Goal: Transaction & Acquisition: Purchase product/service

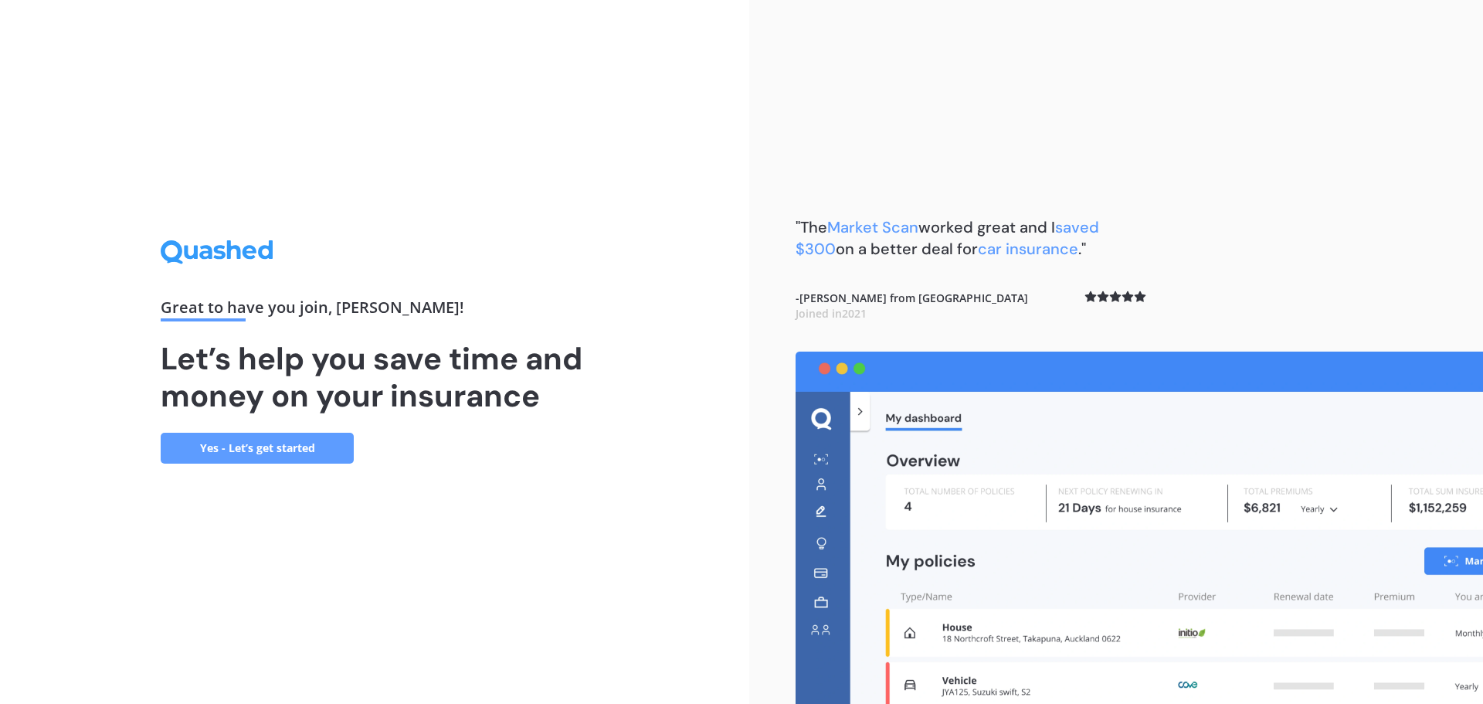
click at [275, 455] on link "Yes - Let’s get started" at bounding box center [257, 448] width 193 height 31
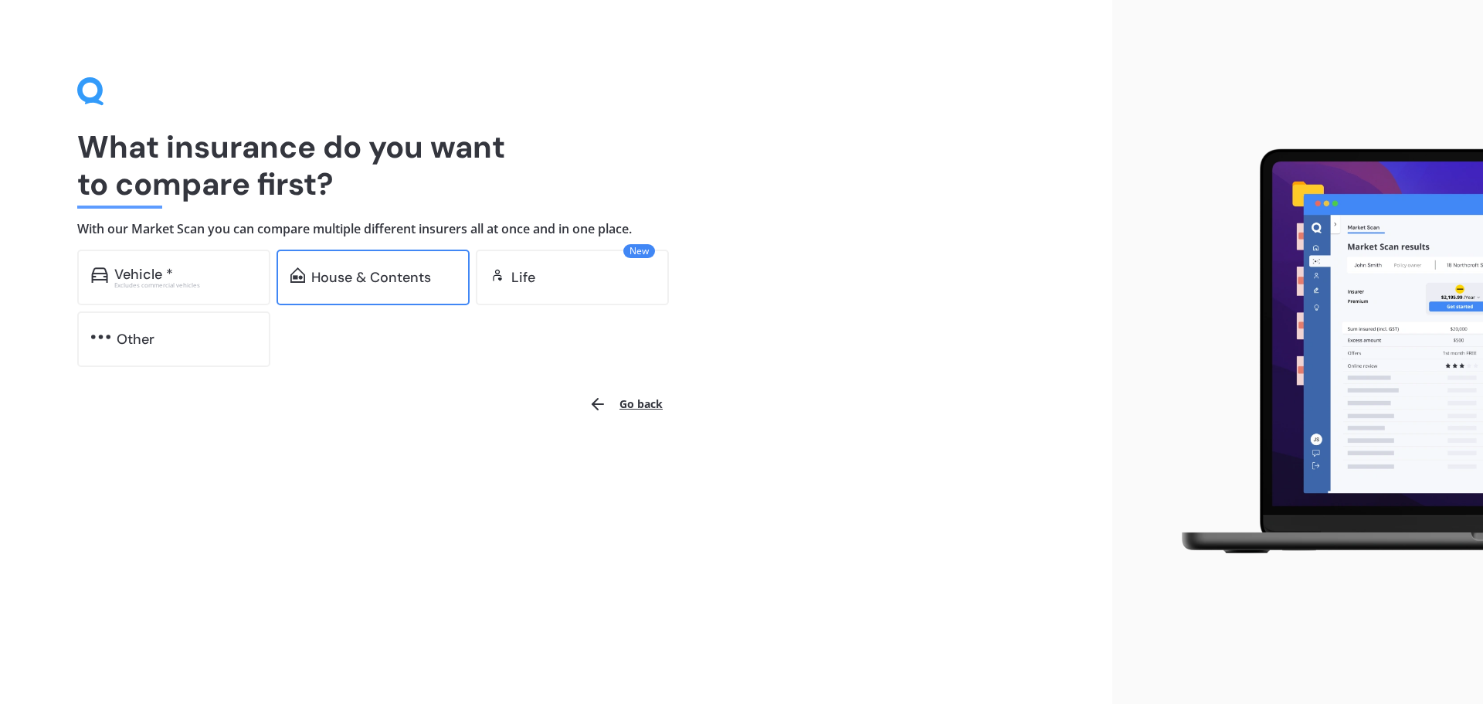
click at [344, 277] on div "House & Contents" at bounding box center [371, 277] width 120 height 15
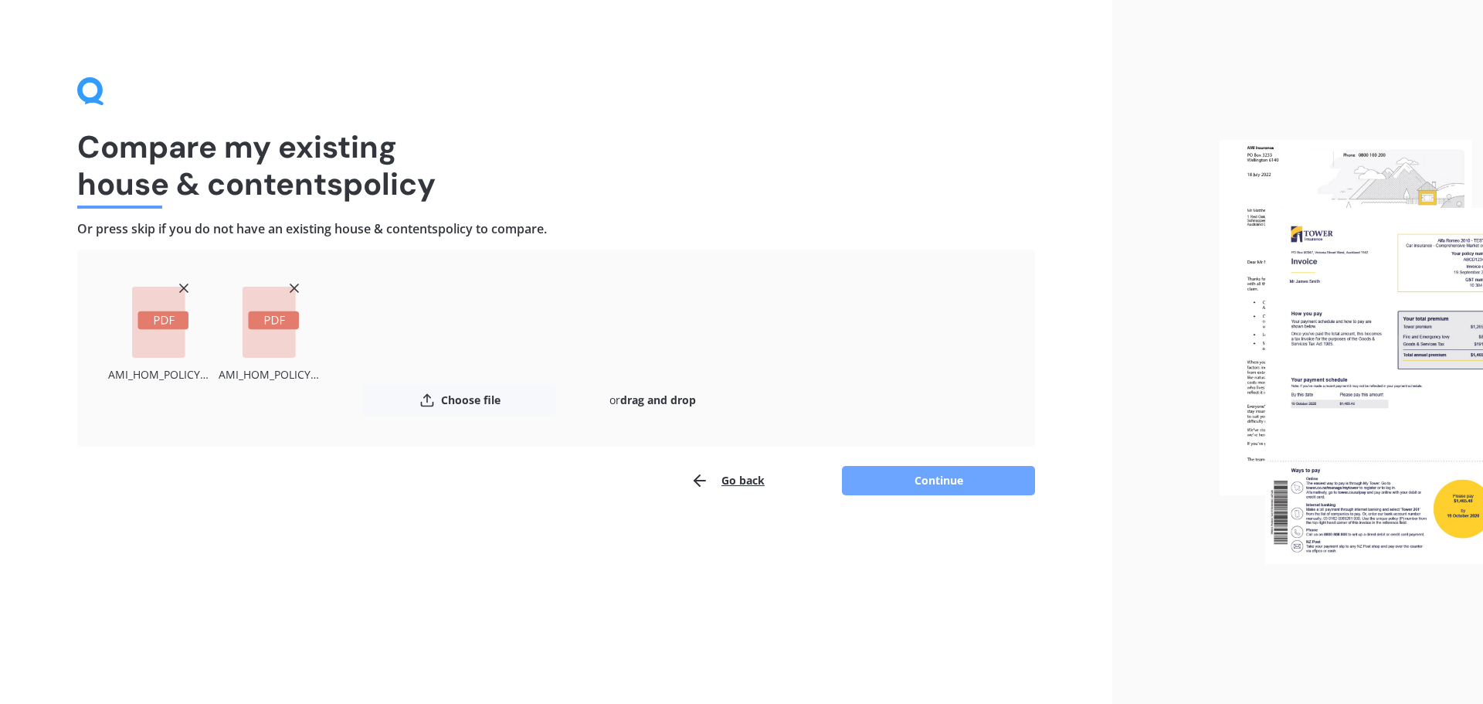
click at [892, 476] on button "Continue" at bounding box center [938, 480] width 193 height 29
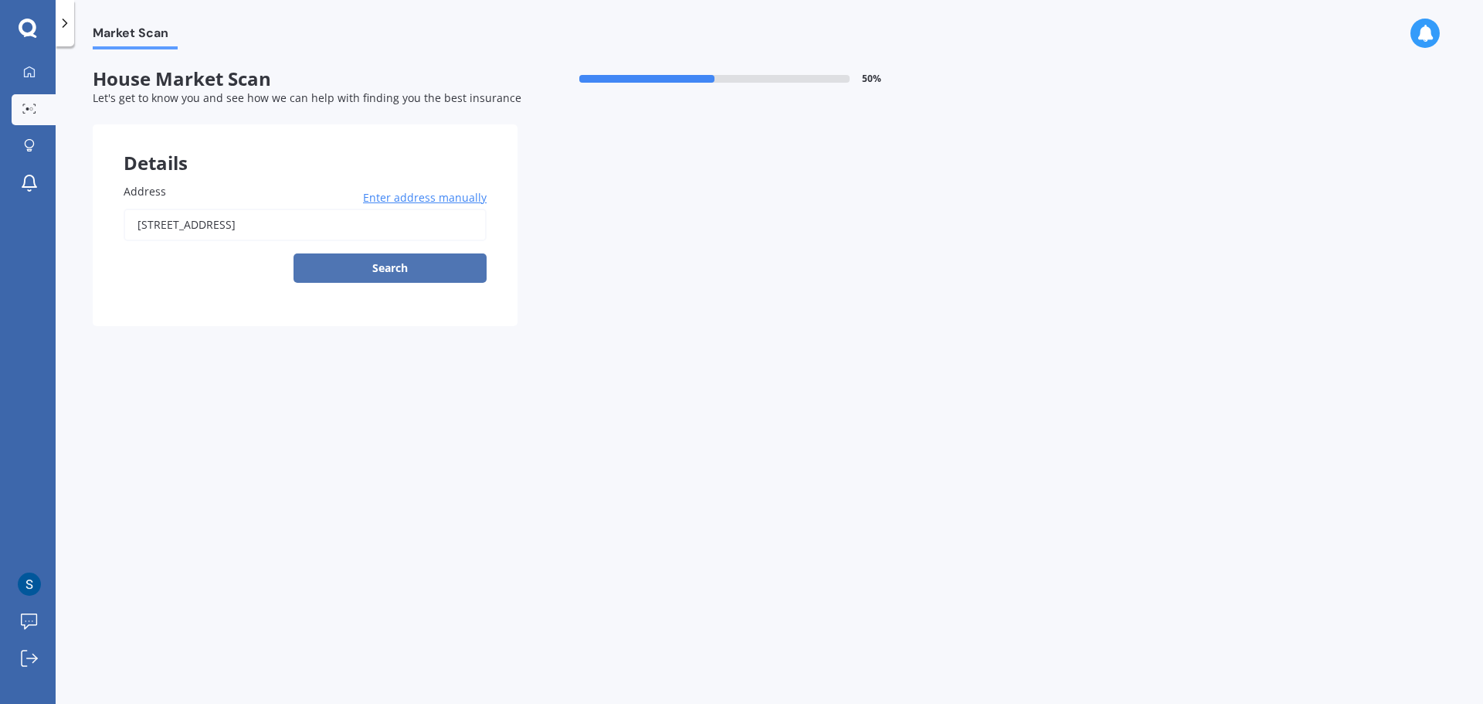
click at [337, 262] on button "Search" at bounding box center [390, 267] width 193 height 29
type input "[STREET_ADDRESS]"
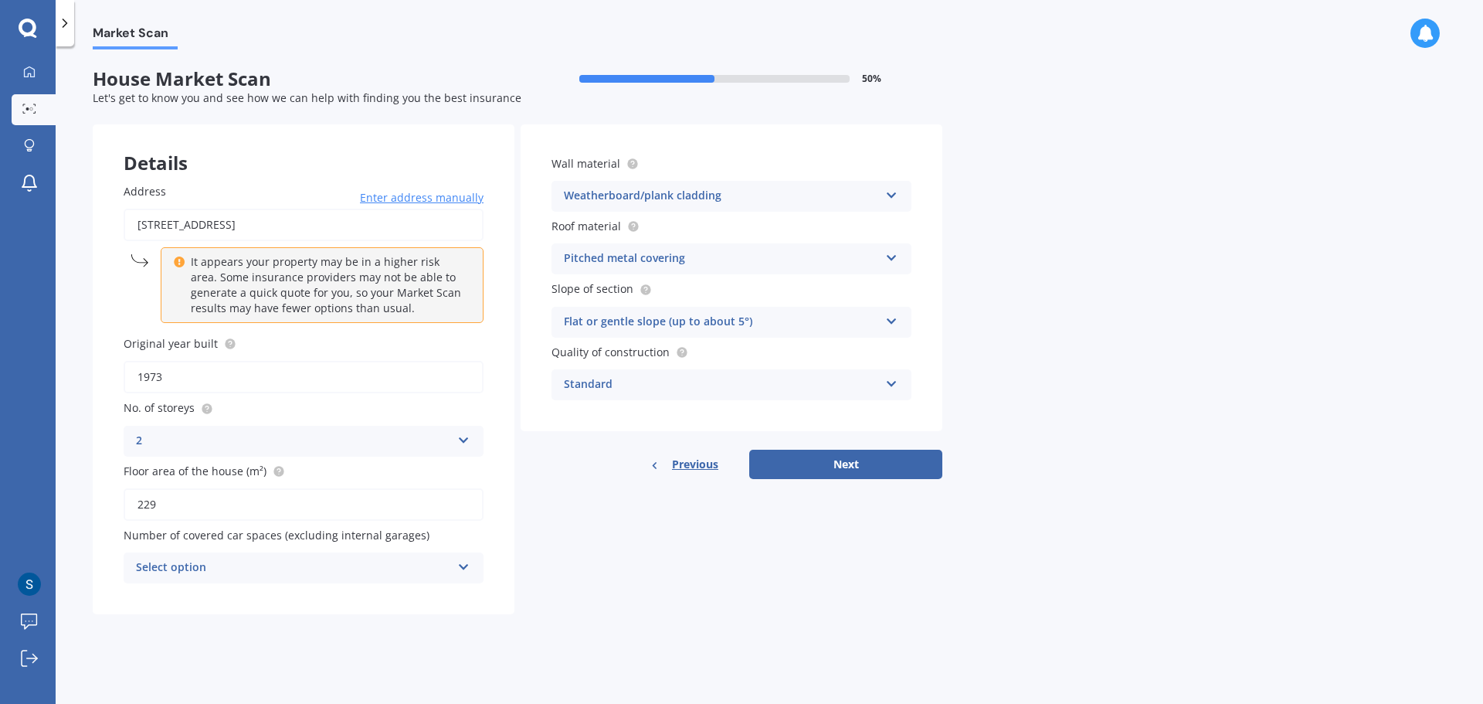
click at [702, 254] on div "Pitched metal covering" at bounding box center [721, 258] width 315 height 19
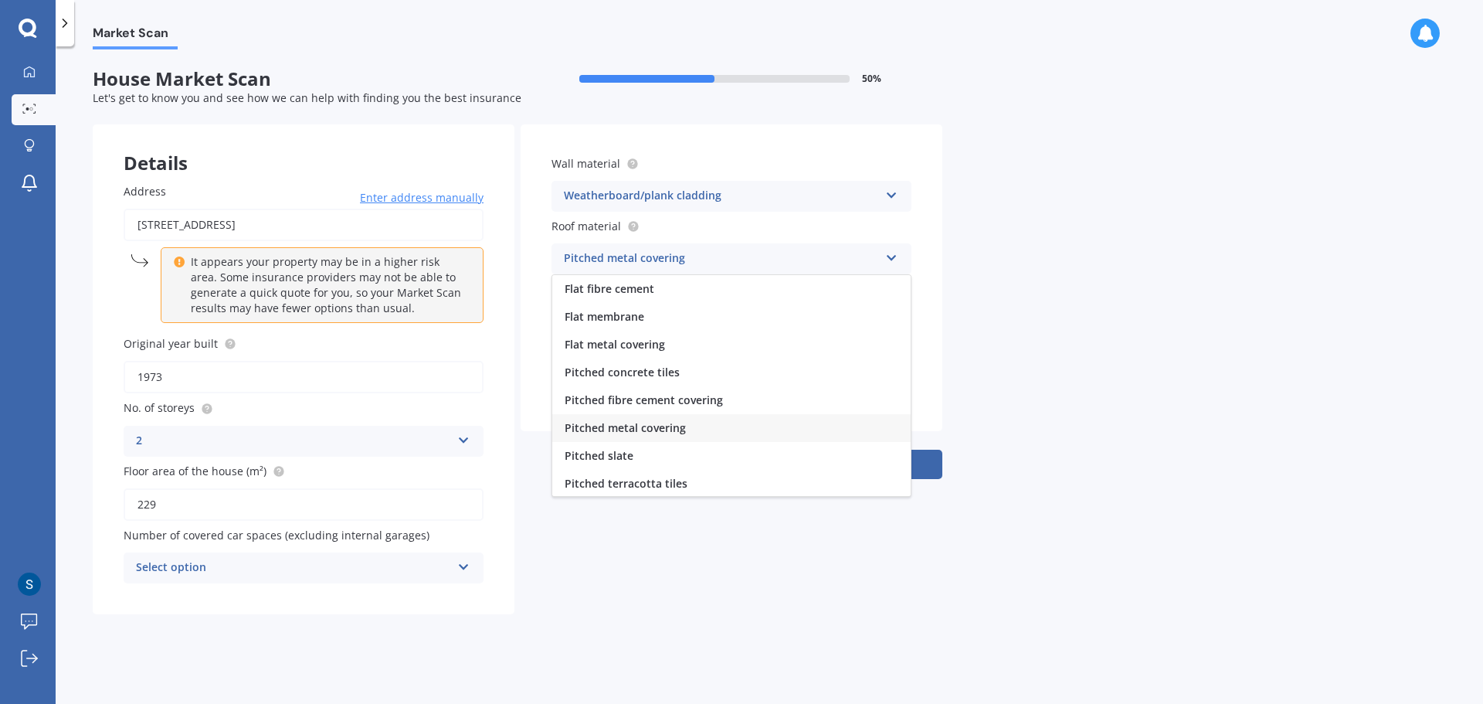
click at [702, 254] on div "Pitched metal covering" at bounding box center [721, 258] width 315 height 19
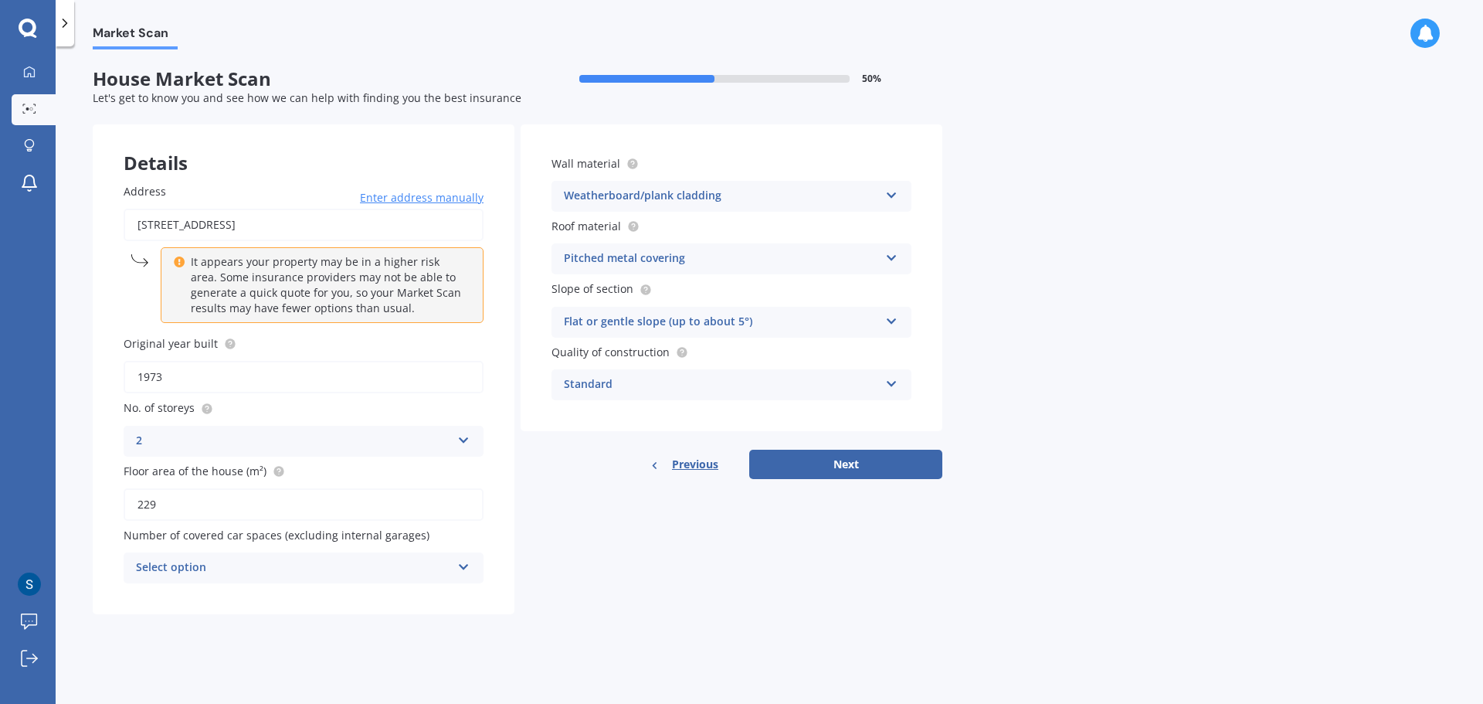
click at [688, 319] on div "Flat or gentle slope (up to about 5°)" at bounding box center [721, 322] width 315 height 19
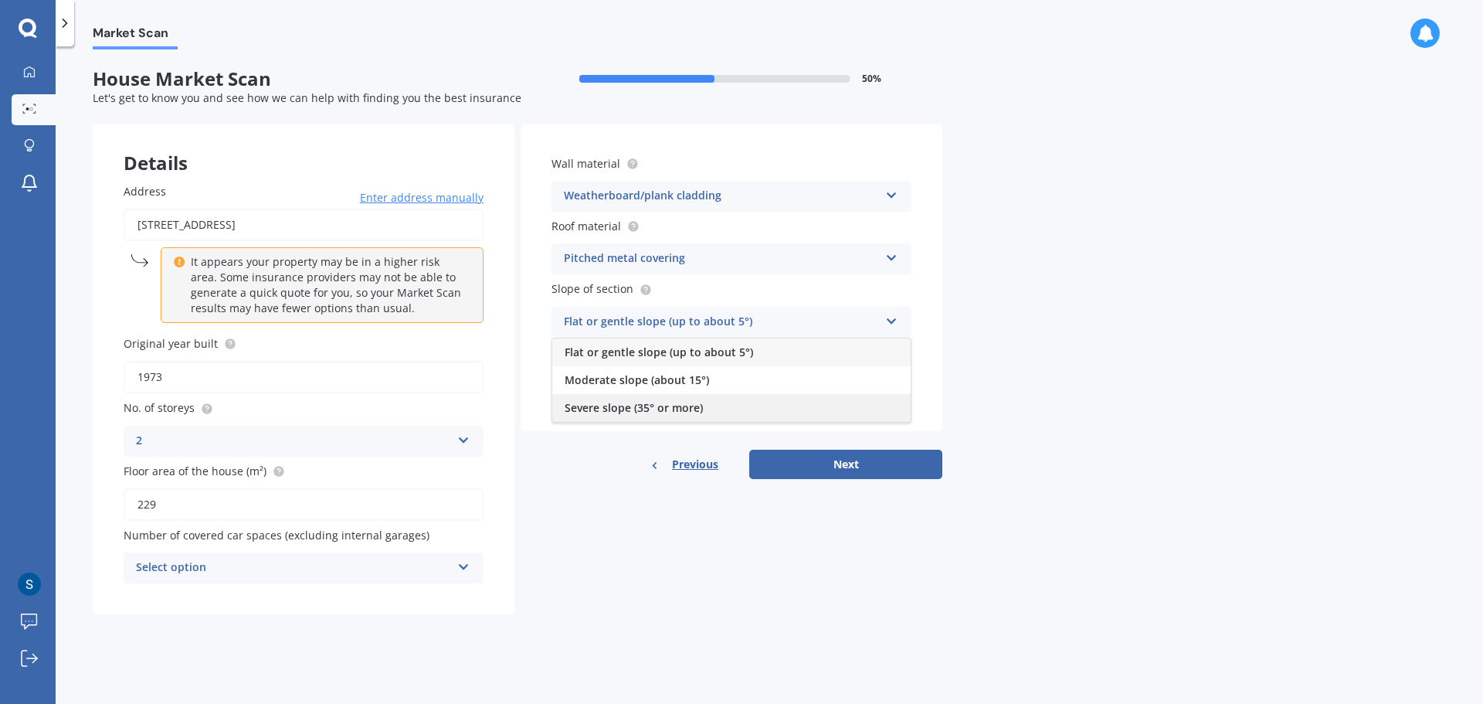
click at [618, 402] on span "Severe slope (35° or more)" at bounding box center [634, 407] width 138 height 15
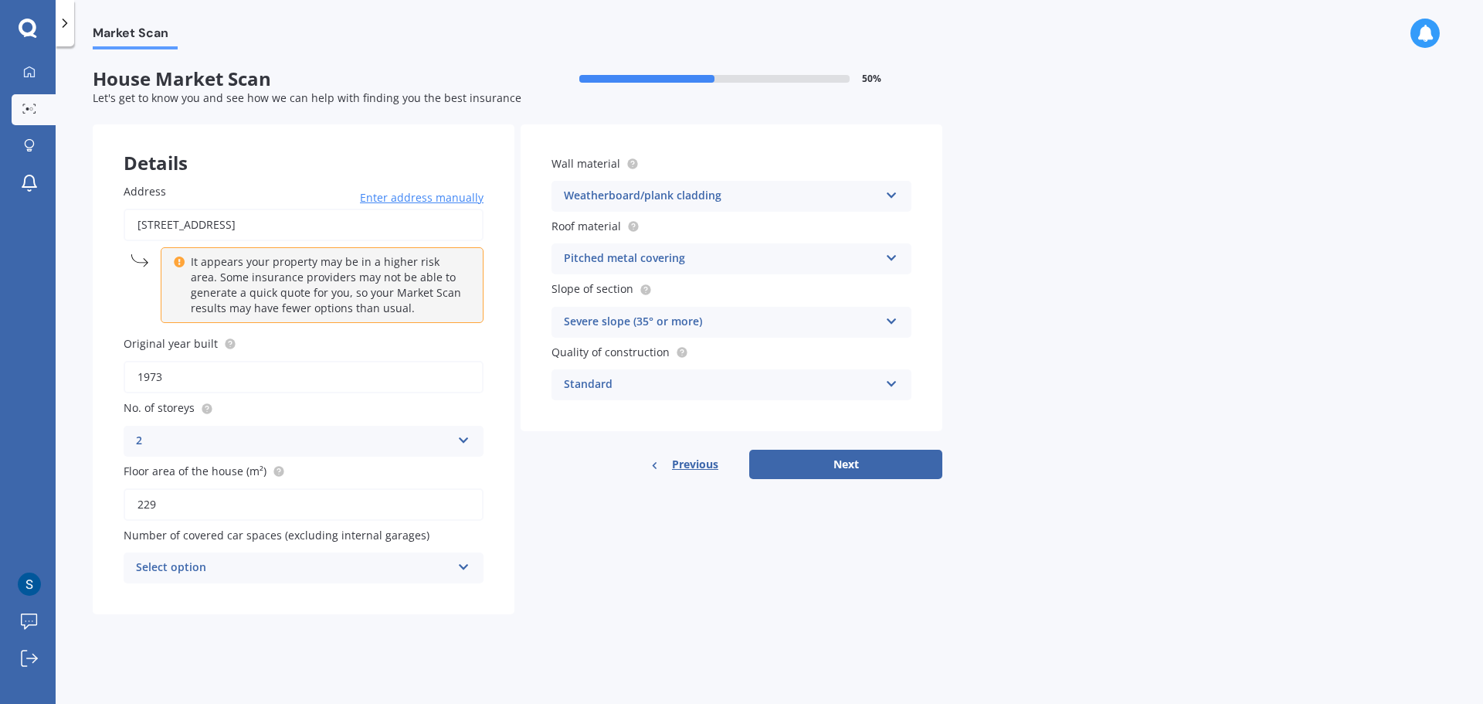
click at [603, 384] on div "Standard" at bounding box center [721, 384] width 315 height 19
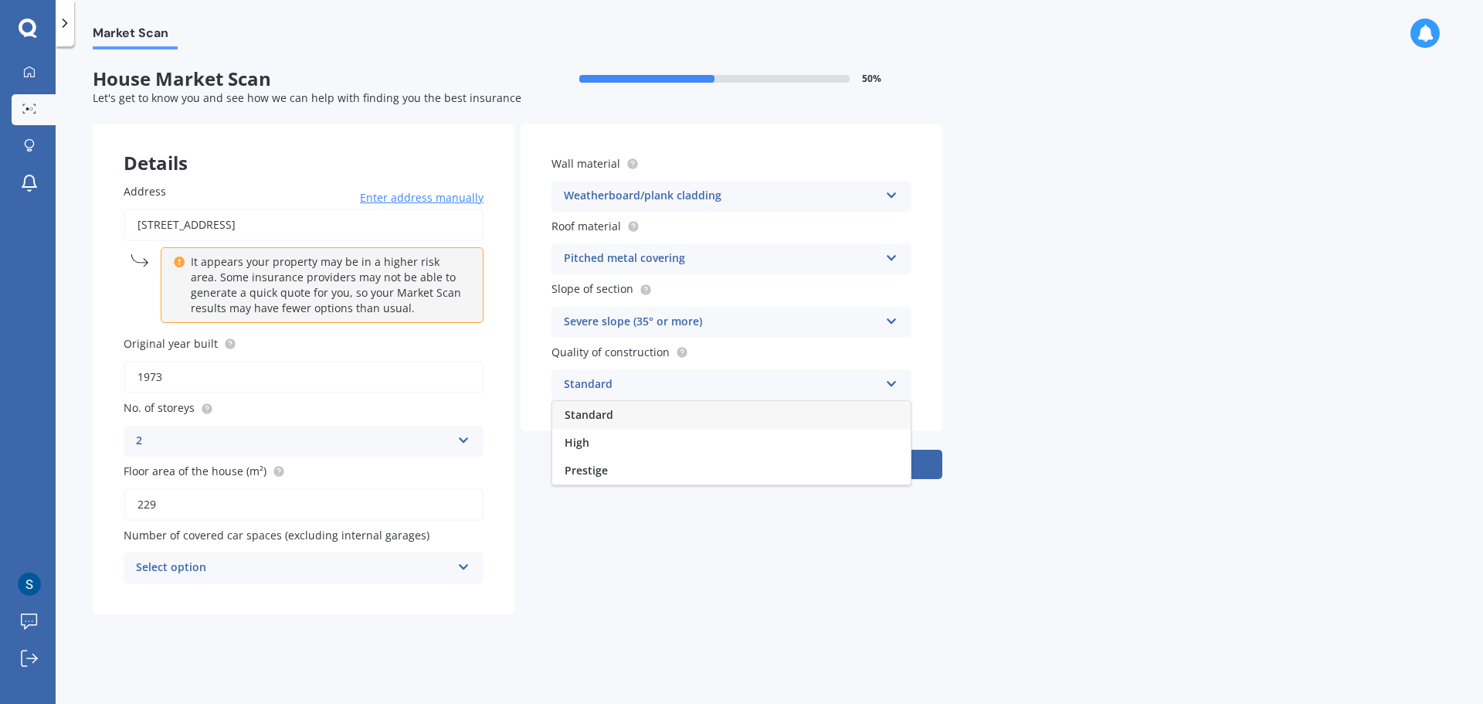
click at [603, 385] on div "Standard" at bounding box center [721, 384] width 315 height 19
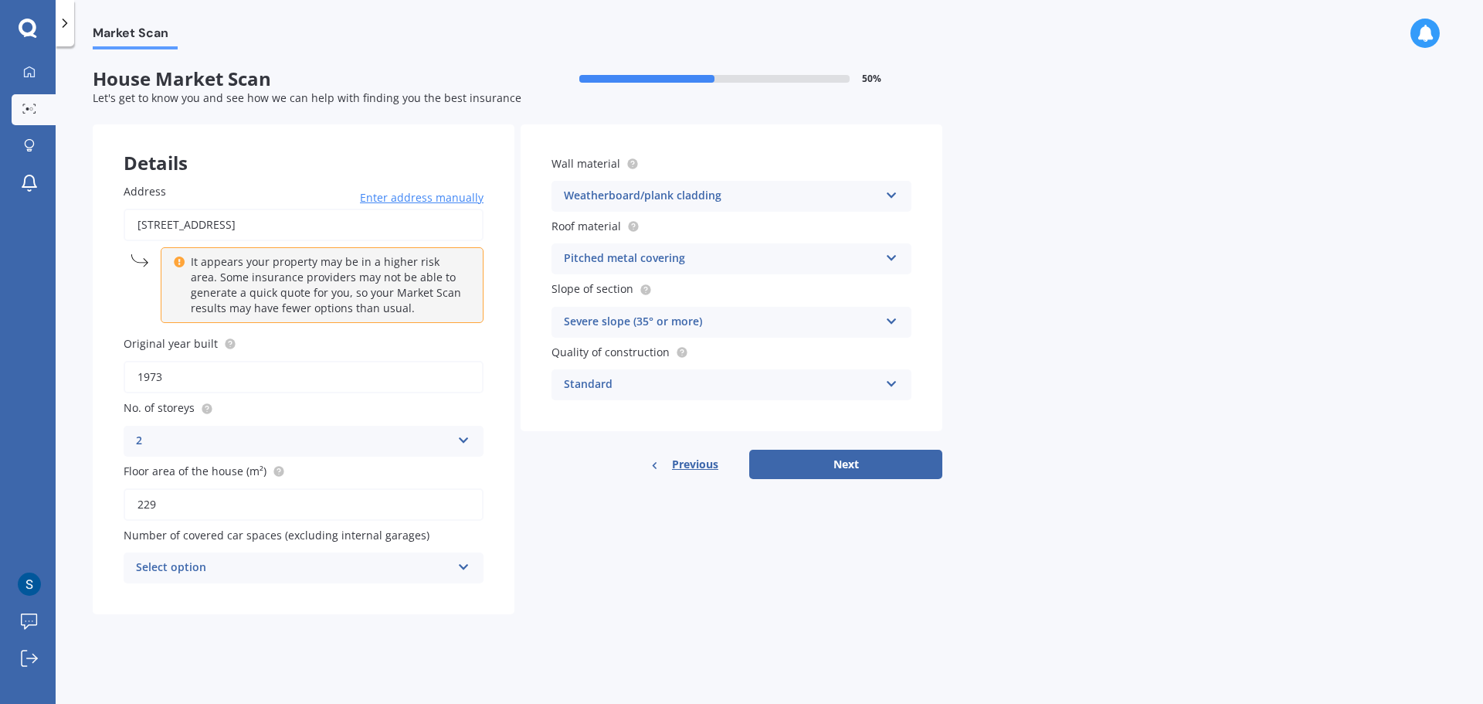
click at [185, 378] on input "1973" at bounding box center [304, 377] width 360 height 32
click at [205, 503] on input "229" at bounding box center [304, 504] width 360 height 32
click at [828, 476] on button "Next" at bounding box center [845, 464] width 193 height 29
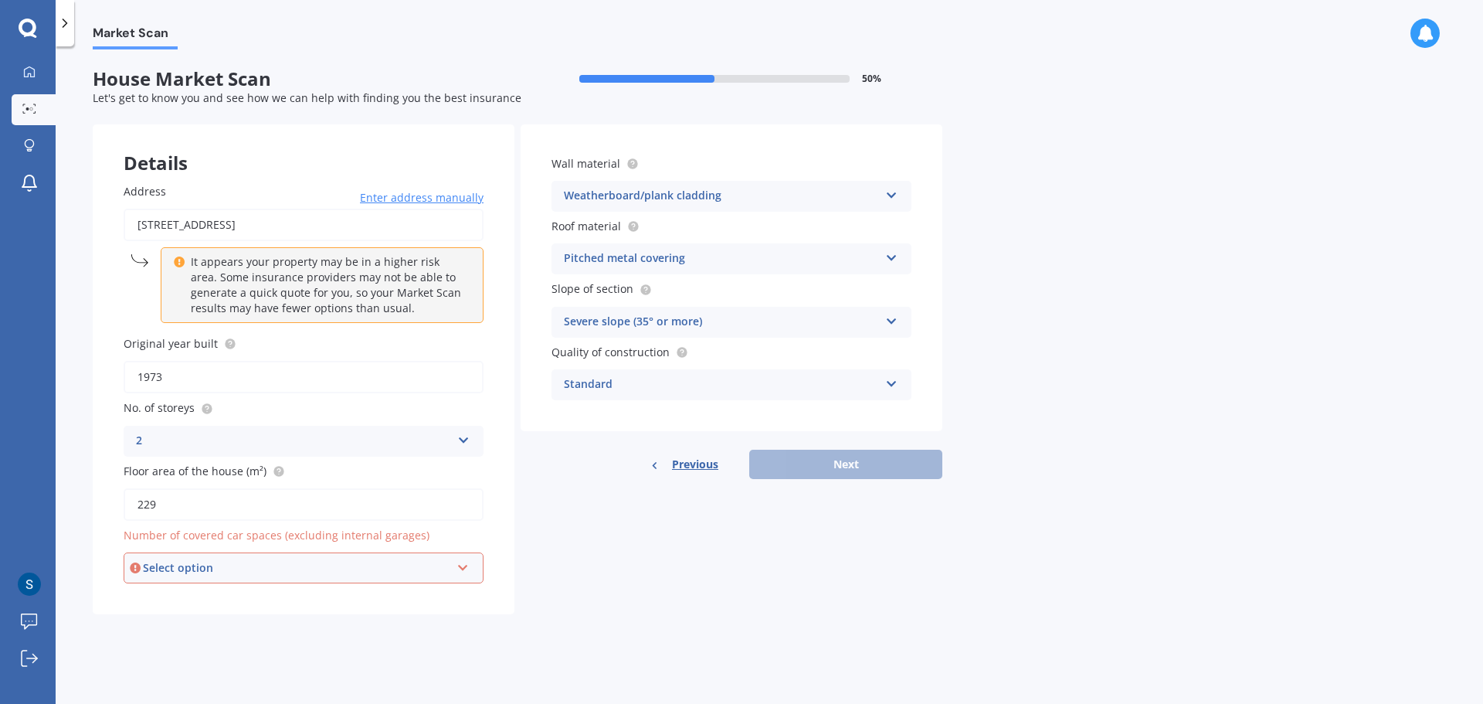
click at [368, 546] on div "Number of covered car spaces (excluding internal garages) Select option 0 1 2 3…" at bounding box center [304, 555] width 360 height 56
click at [362, 564] on div "Select option" at bounding box center [296, 567] width 307 height 17
click at [230, 399] on div "0" at bounding box center [303, 399] width 357 height 28
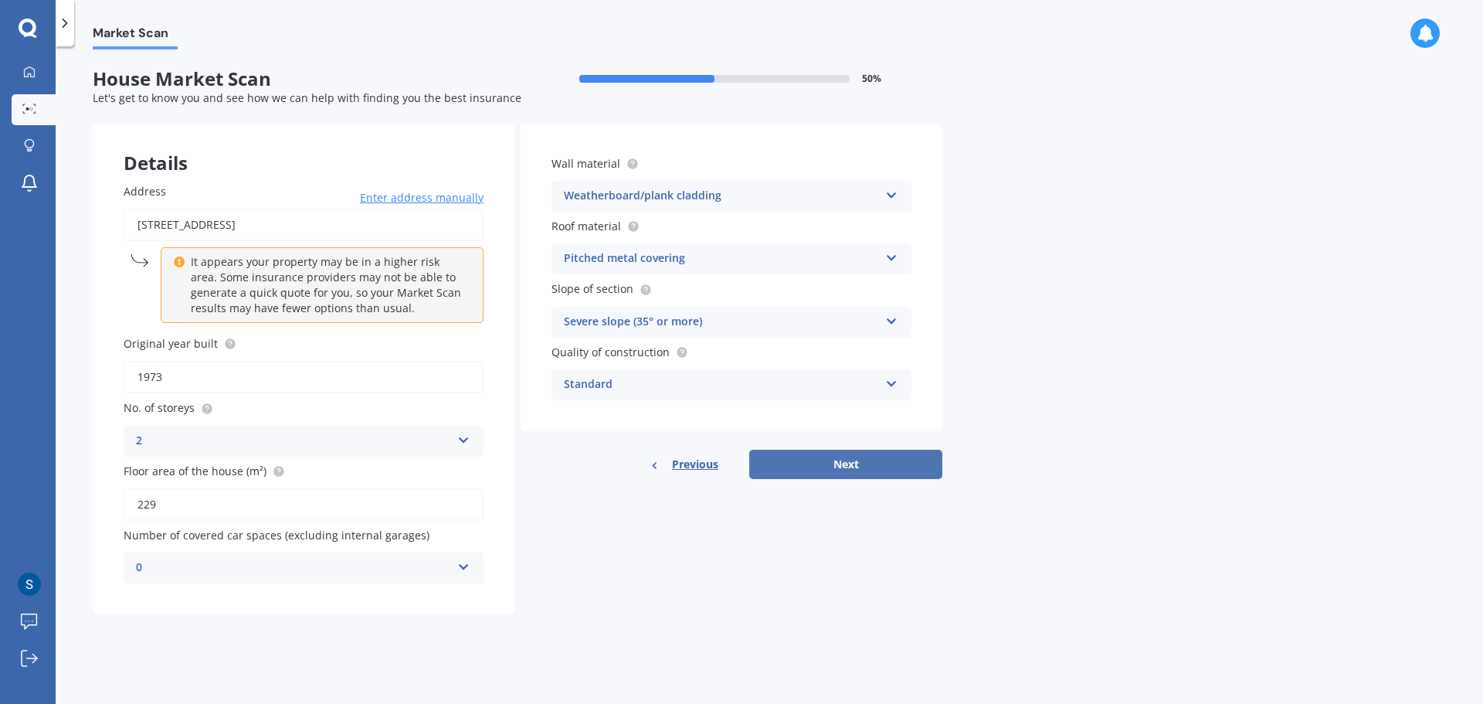
click at [859, 458] on button "Next" at bounding box center [845, 464] width 193 height 29
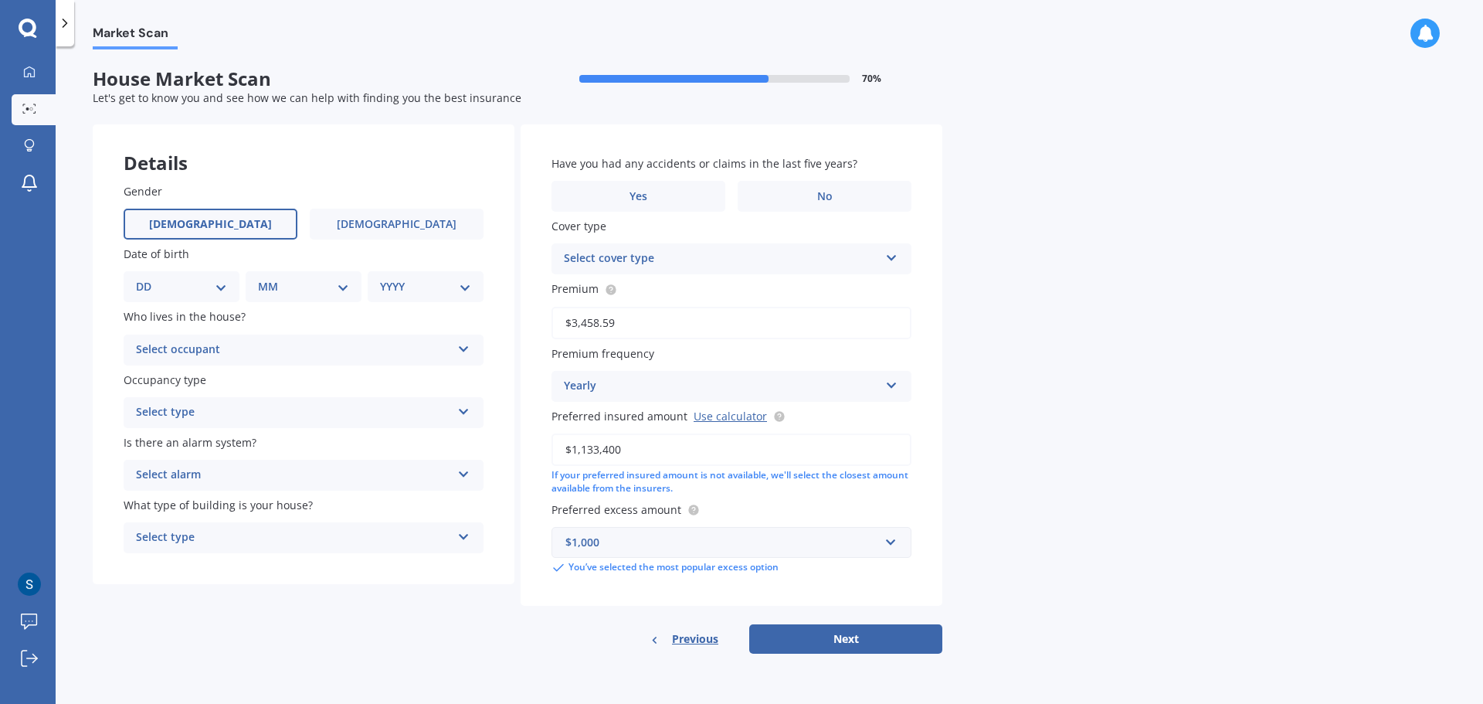
click at [229, 220] on label "[DEMOGRAPHIC_DATA]" at bounding box center [211, 224] width 174 height 31
click at [0, 0] on input "[DEMOGRAPHIC_DATA]" at bounding box center [0, 0] width 0 height 0
click at [199, 287] on select "DD 01 02 03 04 05 06 07 08 09 10 11 12 13 14 15 16 17 18 19 20 21 22 23 24 25 2…" at bounding box center [181, 286] width 91 height 17
select select "25"
click at [148, 278] on select "DD 01 02 03 04 05 06 07 08 09 10 11 12 13 14 15 16 17 18 19 20 21 22 23 24 25 2…" at bounding box center [181, 286] width 91 height 17
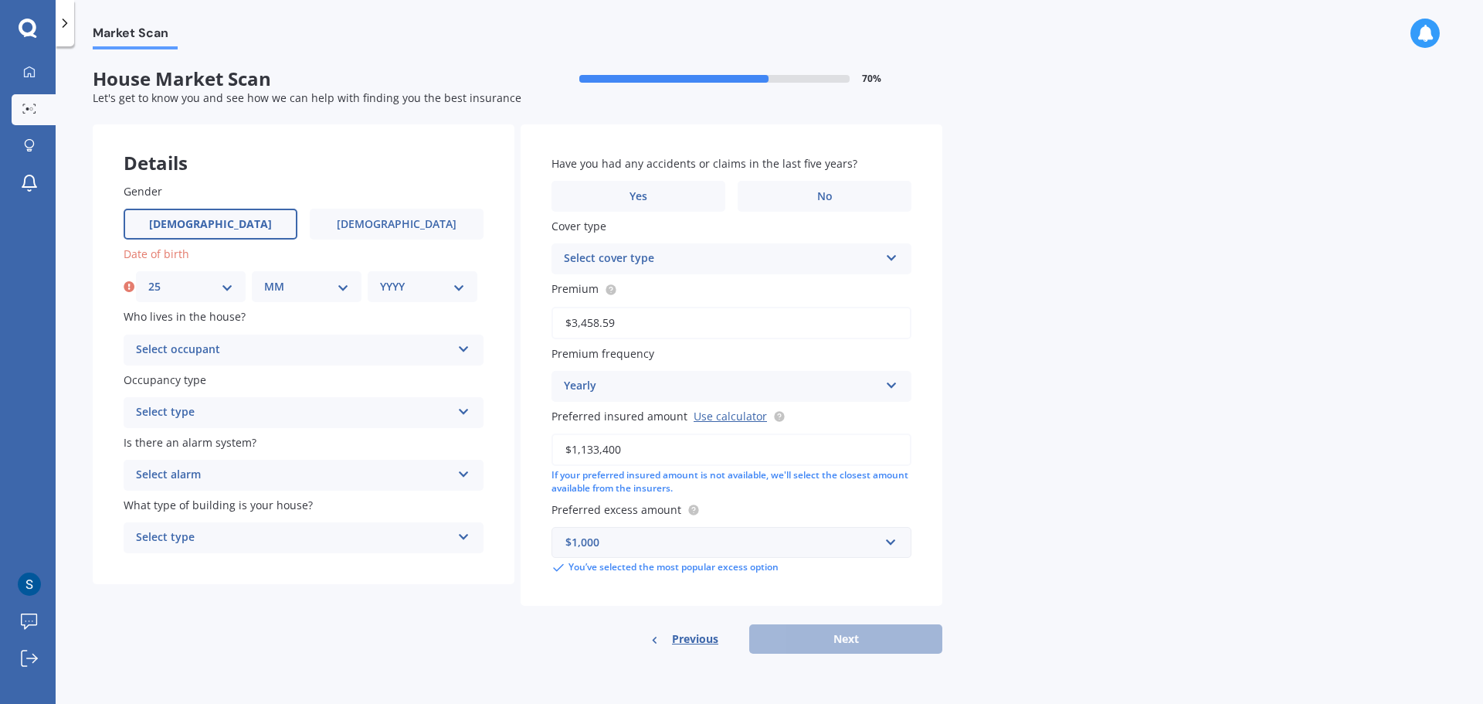
click at [314, 283] on select "MM 01 02 03 04 05 06 07 08 09 10 11 12" at bounding box center [306, 286] width 85 height 17
select select "07"
click at [264, 278] on select "MM 01 02 03 04 05 06 07 08 09 10 11 12" at bounding box center [306, 286] width 85 height 17
click at [405, 281] on select "YYYY 2009 2008 2007 2006 2005 2004 2003 2002 2001 2000 1999 1998 1997 1996 1995…" at bounding box center [422, 286] width 85 height 17
select select "1985"
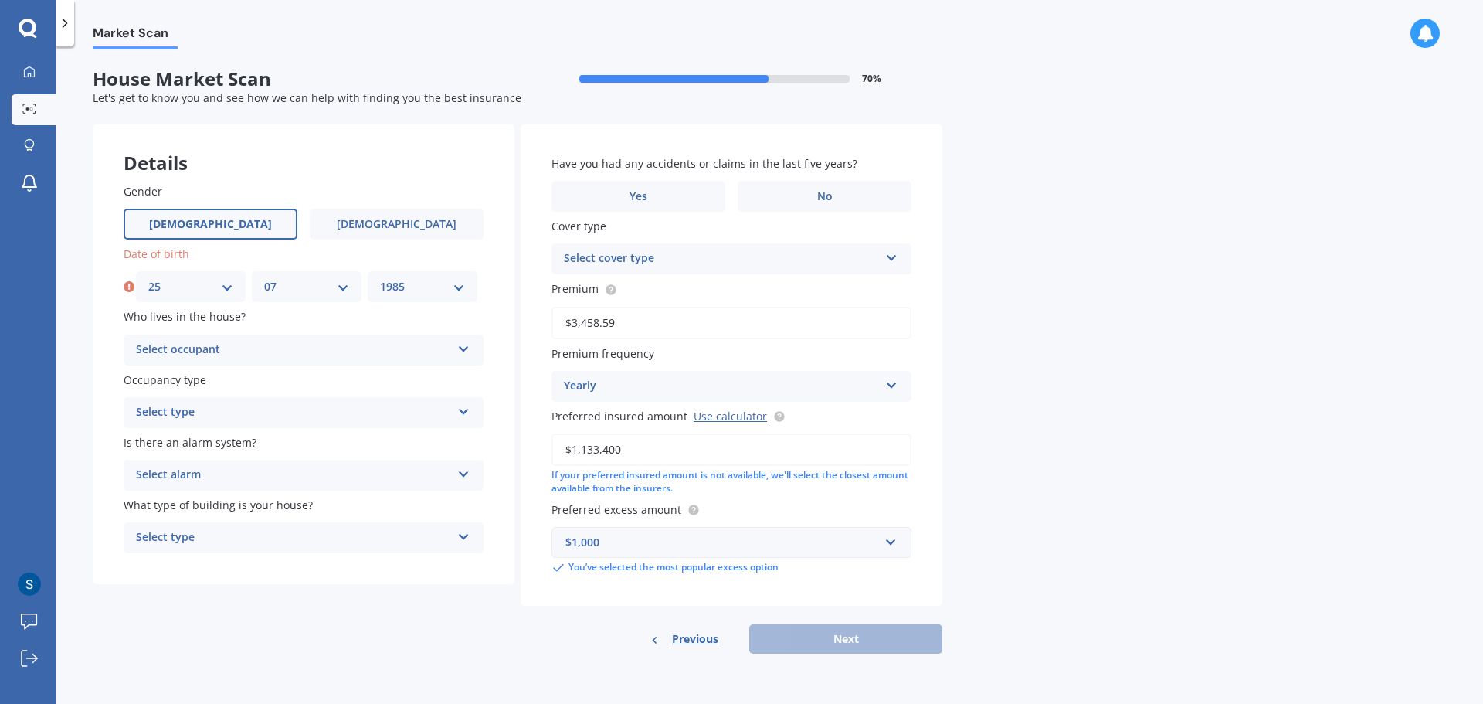
click at [380, 278] on select "YYYY 2009 2008 2007 2006 2005 2004 2003 2002 2001 2000 1999 1998 1997 1996 1995…" at bounding box center [422, 286] width 85 height 17
click at [338, 348] on div "Select occupant" at bounding box center [293, 350] width 315 height 19
click at [338, 348] on div "Owner" at bounding box center [293, 350] width 315 height 19
click at [338, 348] on div "Select occupant" at bounding box center [296, 349] width 307 height 17
click at [255, 387] on div "Owner" at bounding box center [303, 379] width 357 height 28
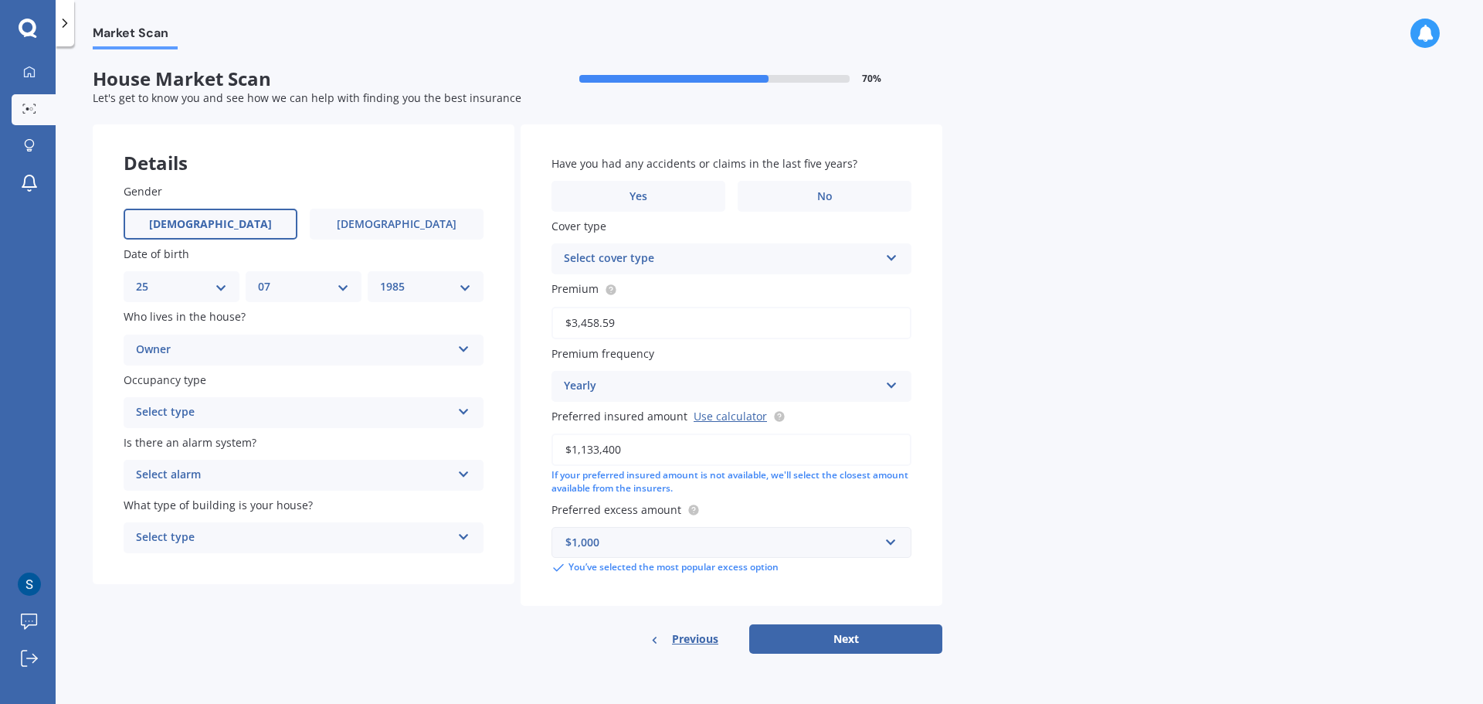
click at [260, 419] on div "Select type" at bounding box center [293, 412] width 315 height 19
click at [237, 447] on div "Permanent" at bounding box center [303, 443] width 358 height 28
click at [253, 475] on div "Select alarm" at bounding box center [293, 475] width 315 height 19
click at [161, 558] on div "No" at bounding box center [303, 561] width 358 height 28
click at [222, 536] on div "Select type" at bounding box center [293, 537] width 315 height 19
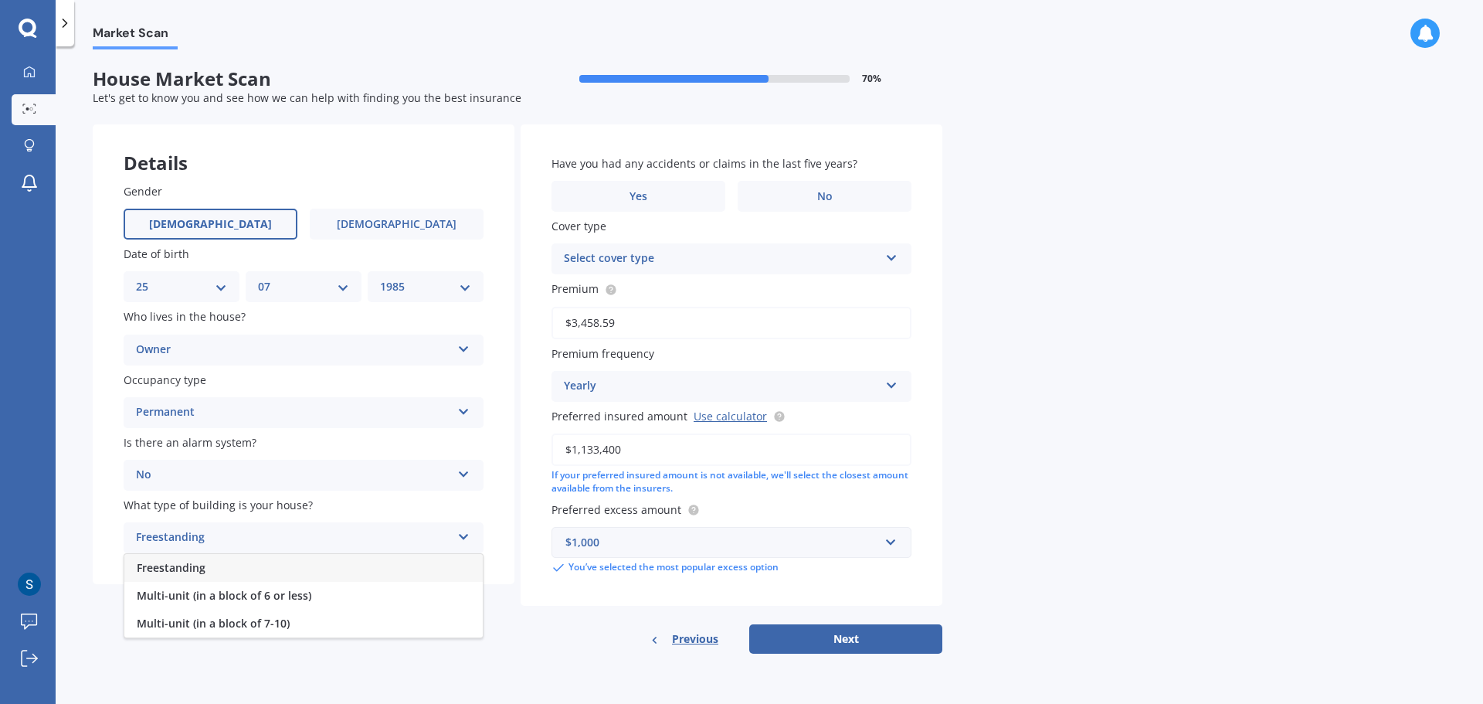
click at [205, 565] on span "Freestanding" at bounding box center [171, 567] width 69 height 15
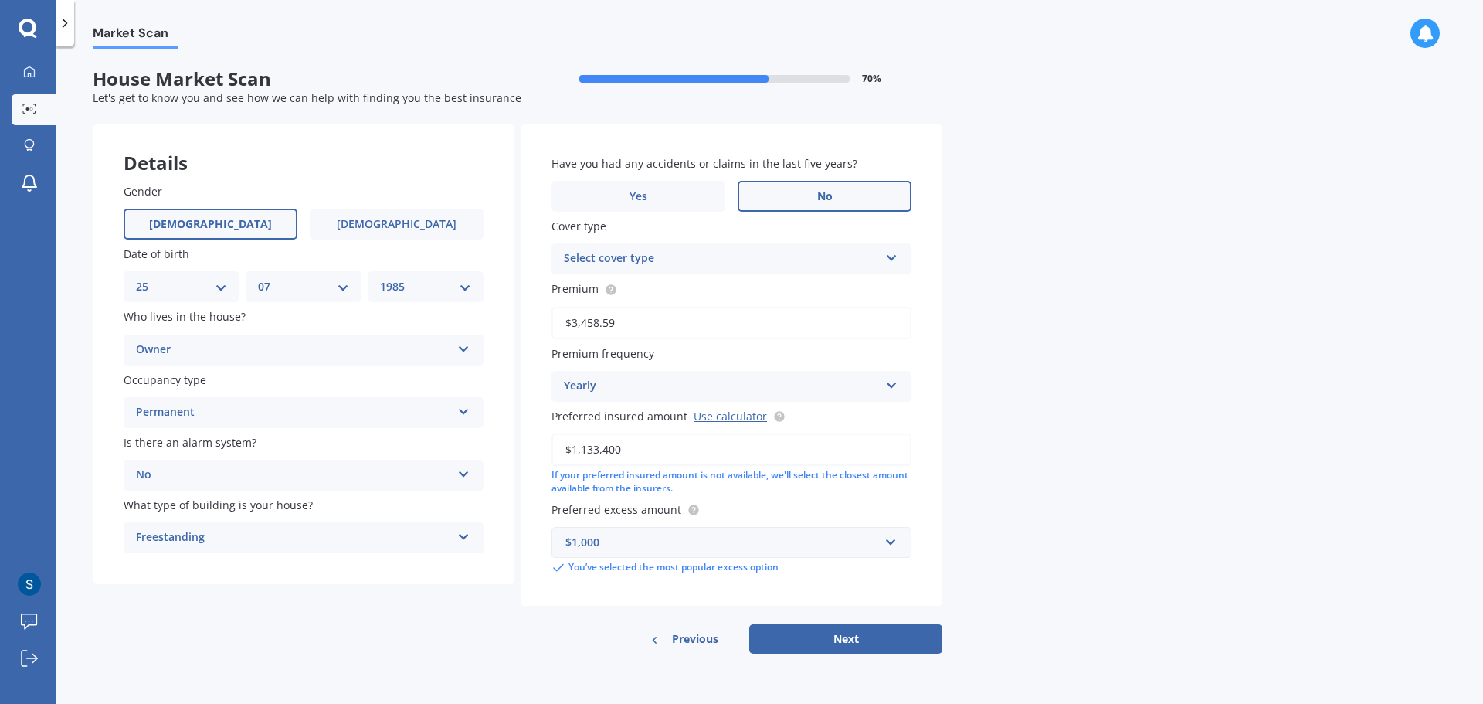
click at [823, 204] on label "No" at bounding box center [825, 196] width 174 height 31
click at [0, 0] on input "No" at bounding box center [0, 0] width 0 height 0
click at [738, 255] on div "Select cover type" at bounding box center [721, 258] width 315 height 19
click at [706, 294] on div "Premier House" at bounding box center [731, 289] width 358 height 28
click at [837, 636] on button "Next" at bounding box center [845, 638] width 193 height 29
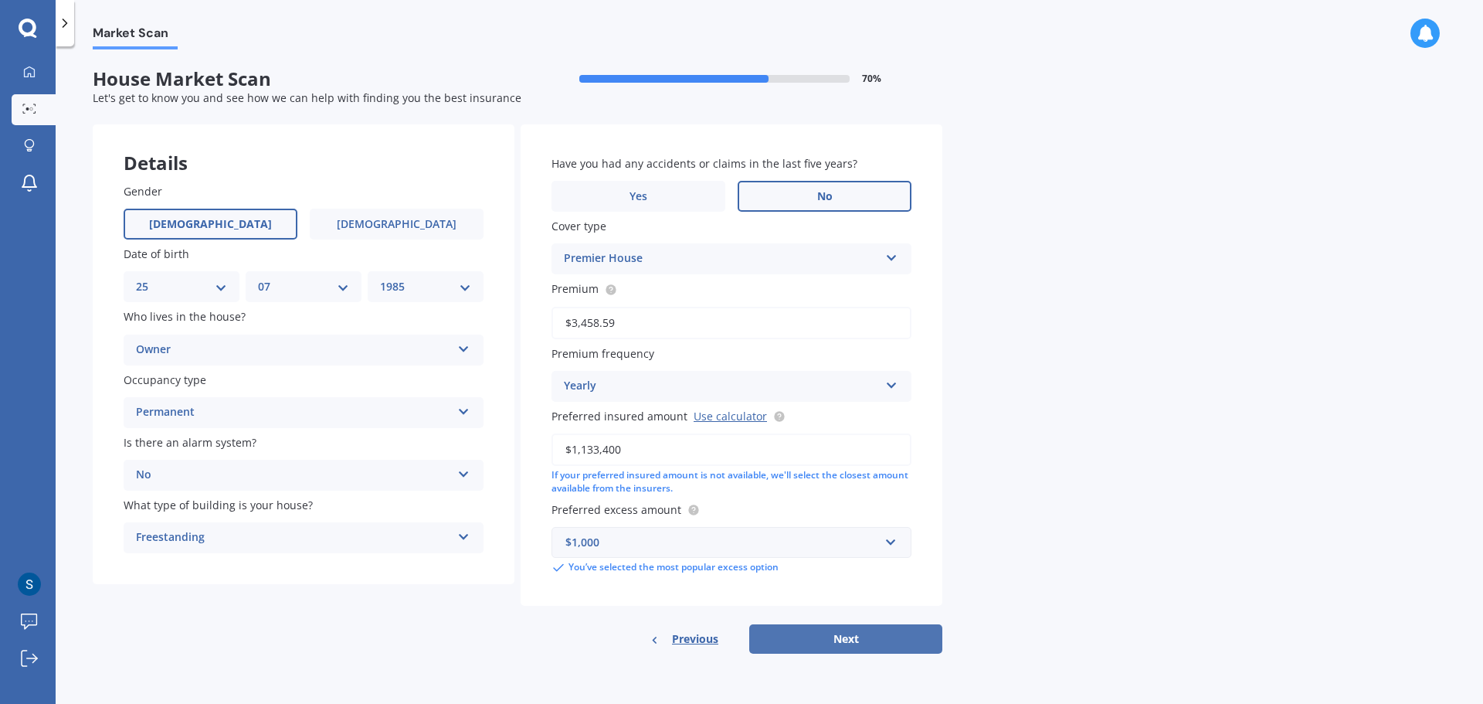
select select "25"
select select "07"
select select "1985"
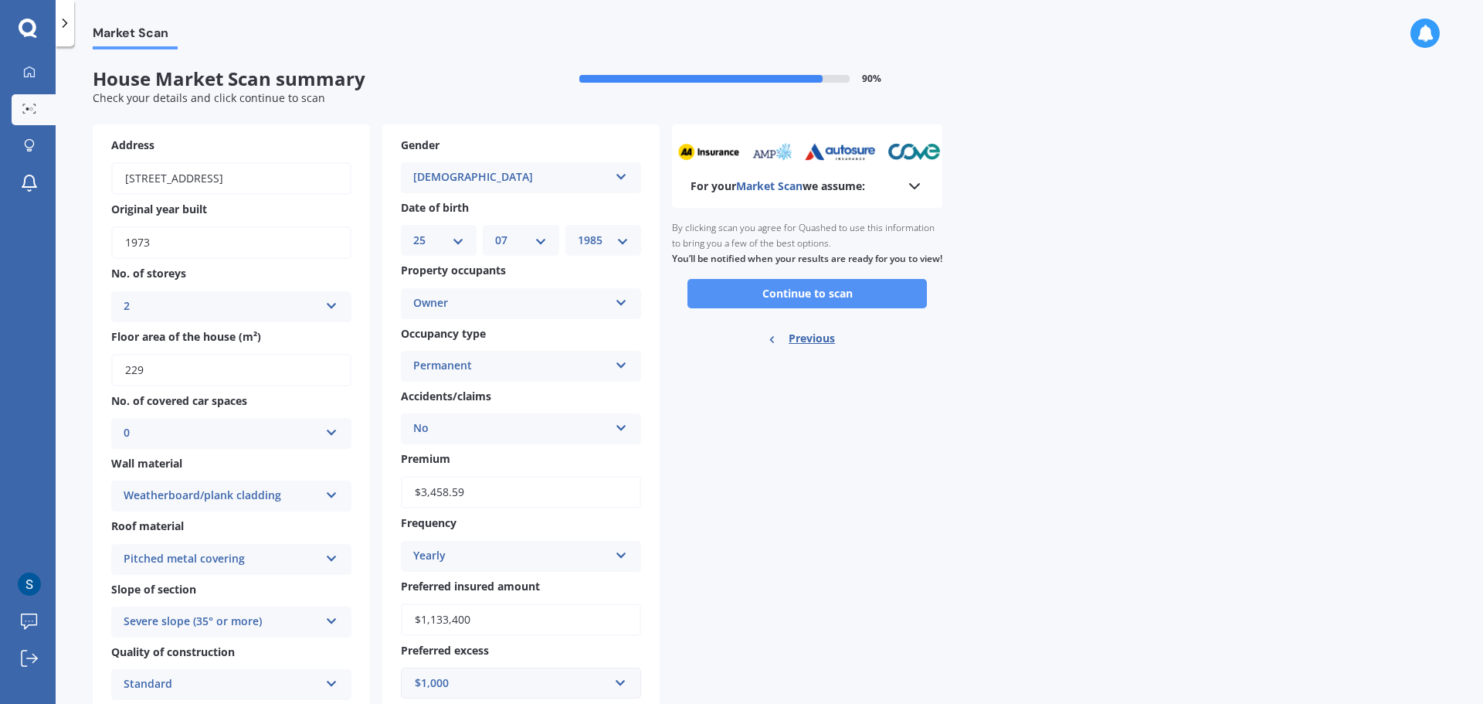
click at [840, 308] on button "Continue to scan" at bounding box center [806, 293] width 239 height 29
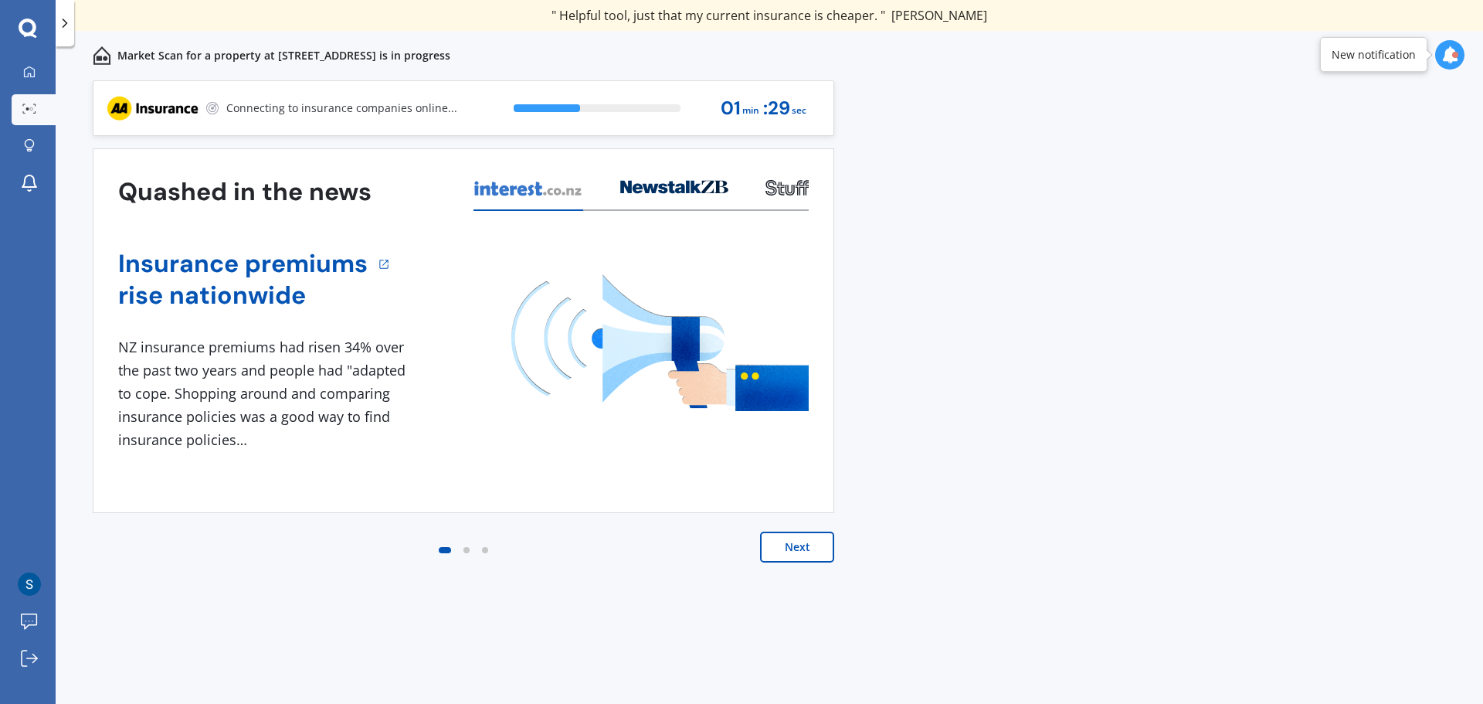
click at [776, 539] on button "Next" at bounding box center [797, 546] width 74 height 31
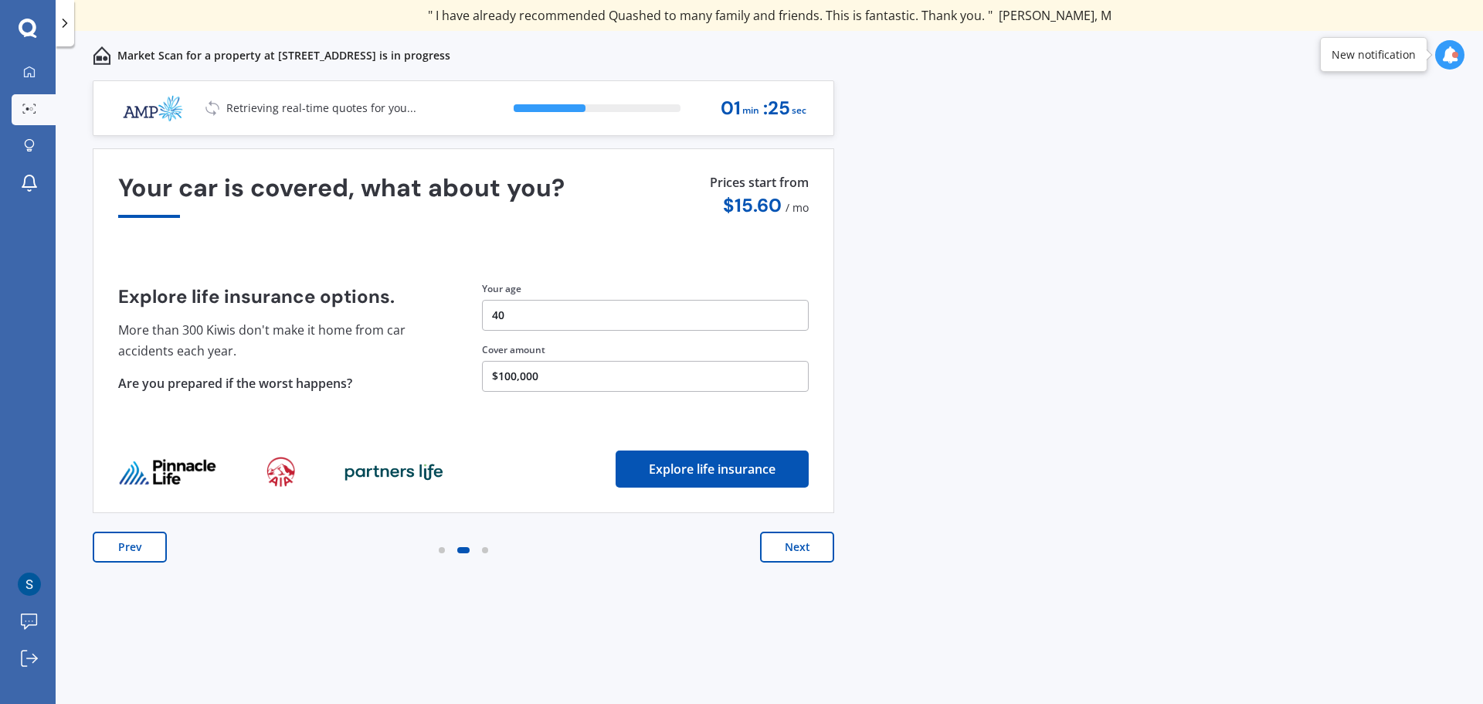
click at [772, 545] on button "Next" at bounding box center [797, 546] width 74 height 31
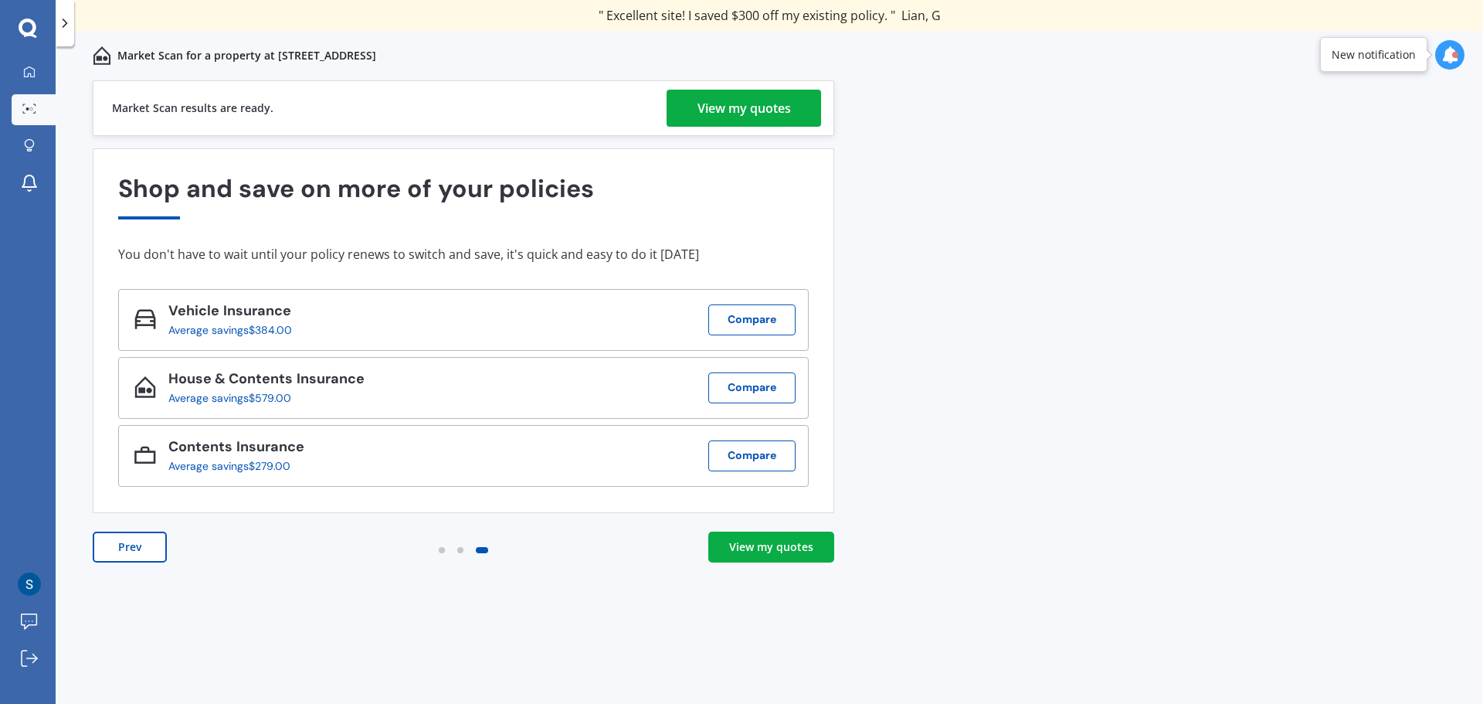
click at [751, 546] on div "View my quotes" at bounding box center [771, 546] width 84 height 15
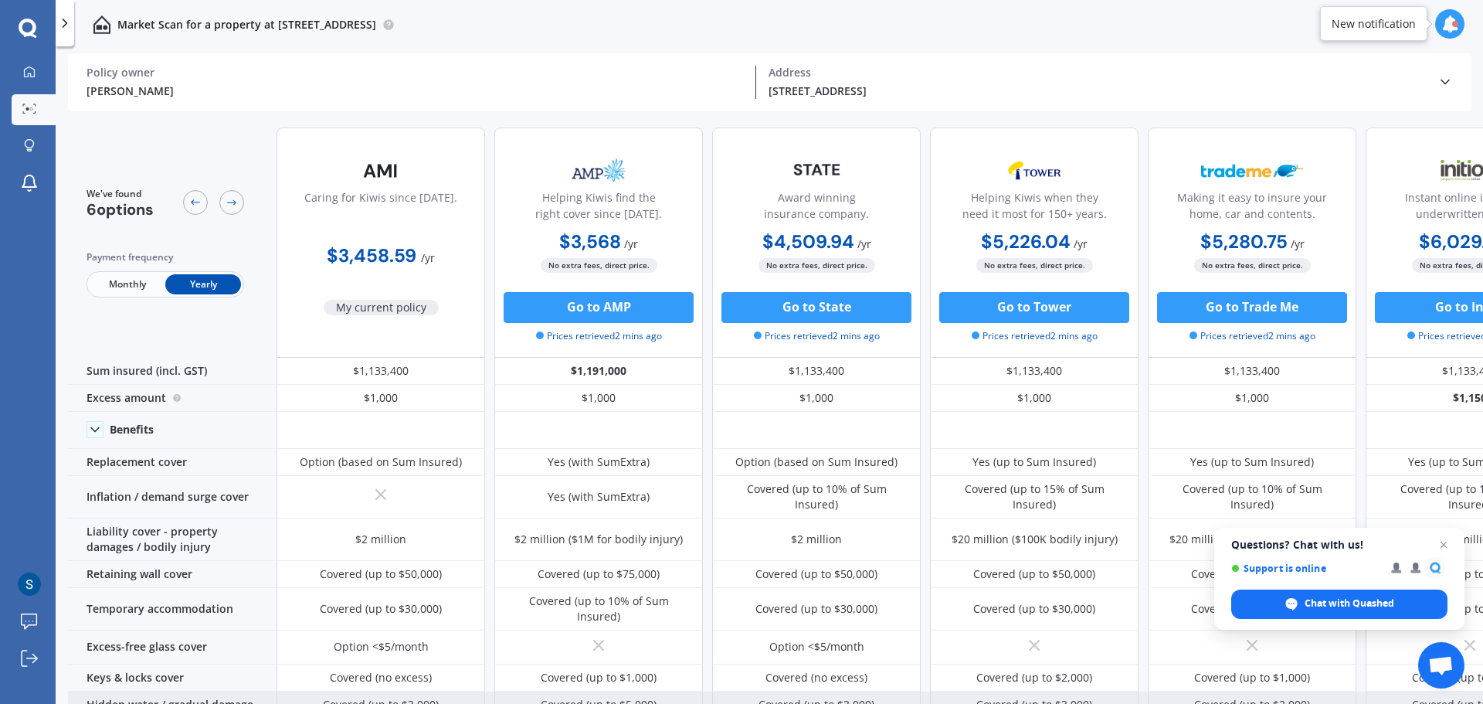
drag, startPoint x: 821, startPoint y: 670, endPoint x: 830, endPoint y: 668, distance: 9.6
click at [826, 691] on div "Covered (up to $3,000)" at bounding box center [816, 704] width 209 height 27
